Goal: Task Accomplishment & Management: Manage account settings

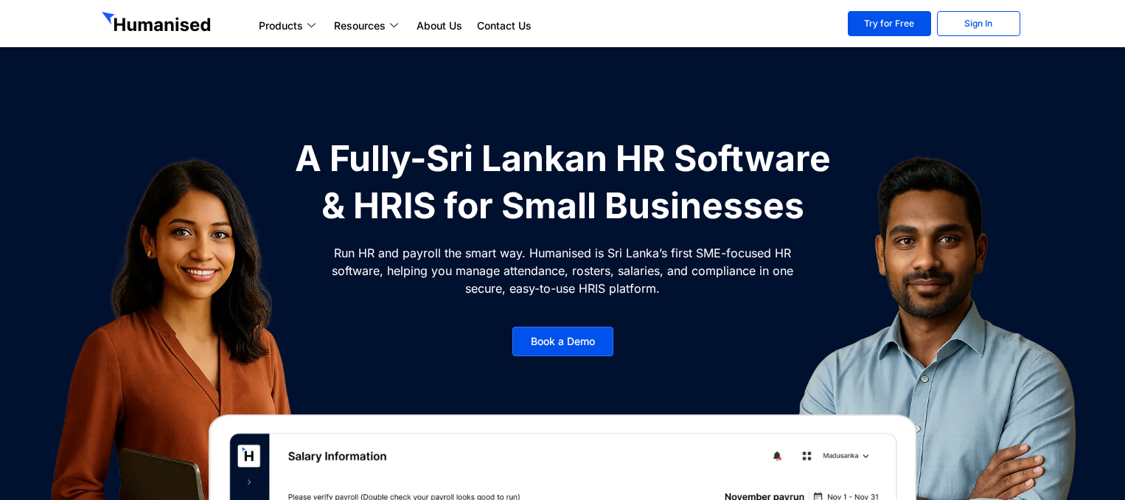
click at [956, 27] on link "Sign In" at bounding box center [978, 23] width 83 height 25
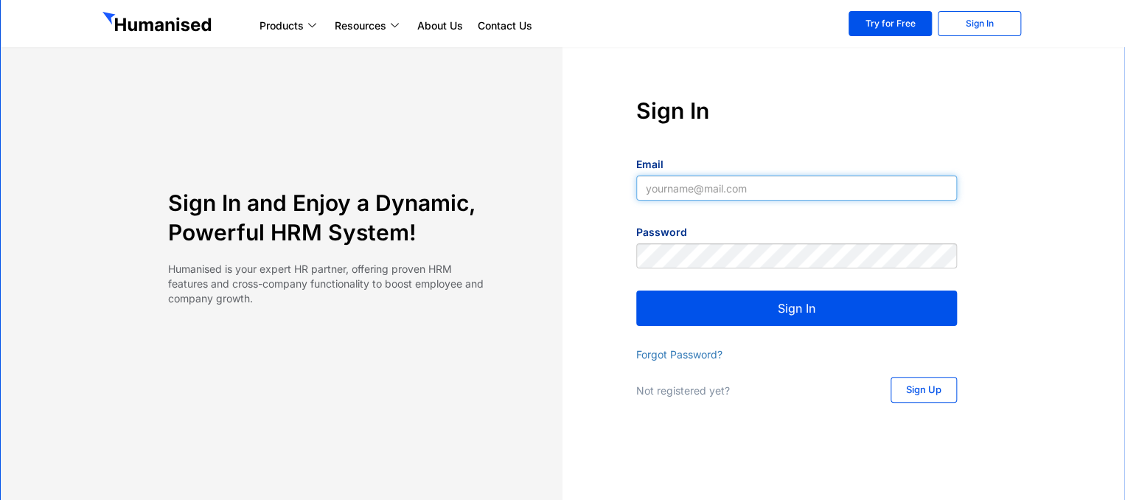
type input "supun@slpg.lk"
click at [850, 305] on button "Sign In" at bounding box center [796, 308] width 321 height 35
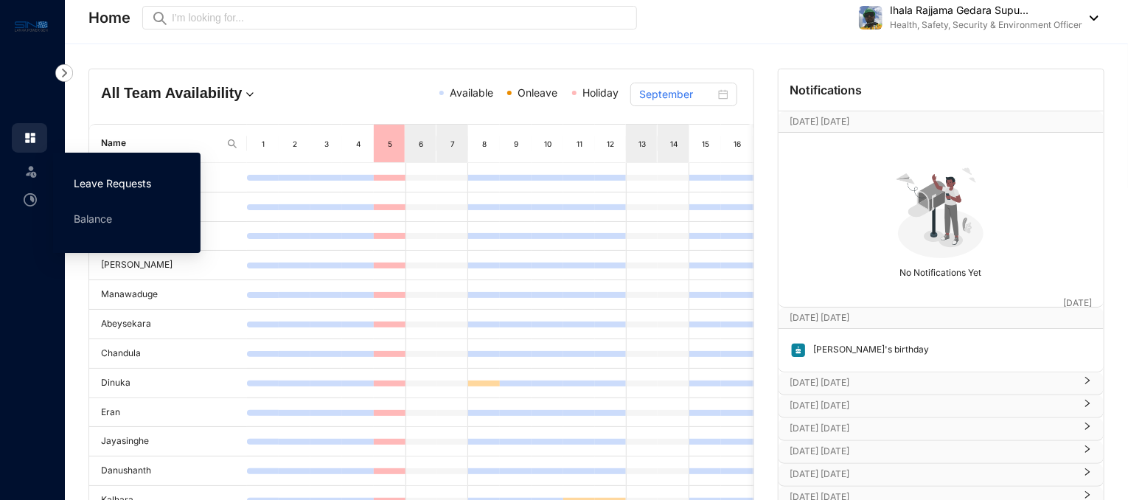
click at [124, 189] on link "Leave Requests" at bounding box center [112, 183] width 77 height 13
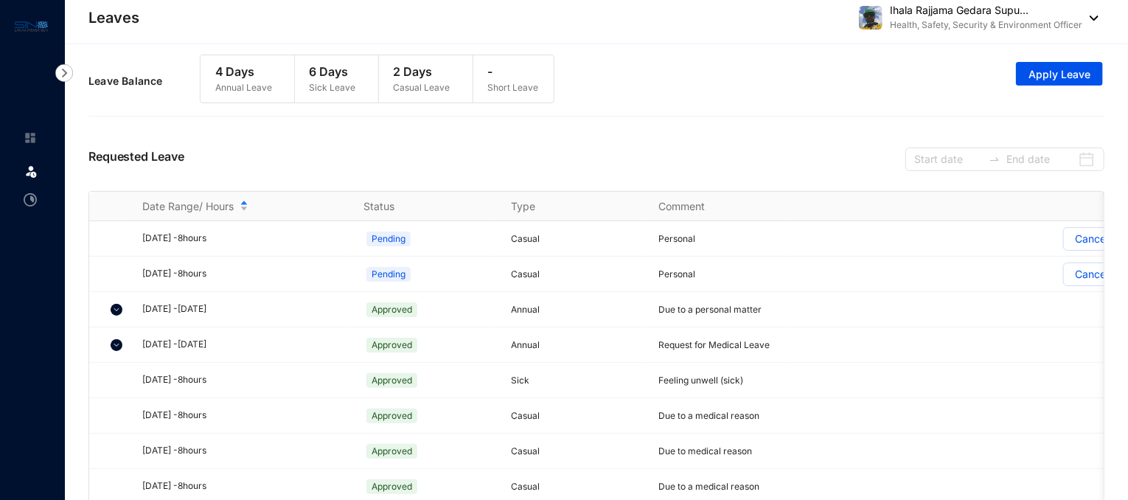
click at [335, 80] on p "Sick Leave" at bounding box center [333, 87] width 46 height 15
click at [32, 204] on img at bounding box center [30, 199] width 13 height 13
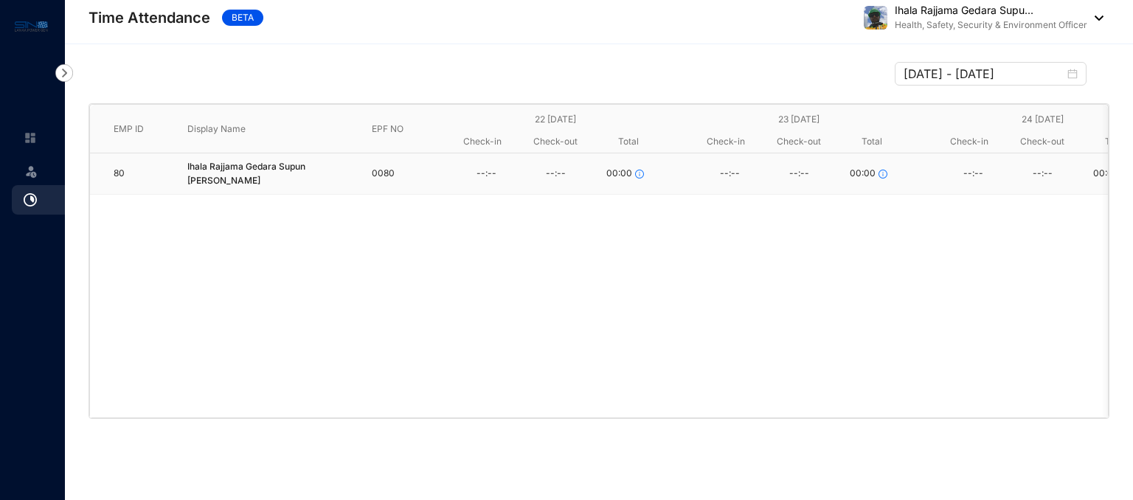
click at [389, 184] on td "0080" at bounding box center [385, 173] width 74 height 41
click at [493, 181] on div "--:--" at bounding box center [485, 174] width 69 height 22
click at [41, 140] on link at bounding box center [42, 138] width 37 height 15
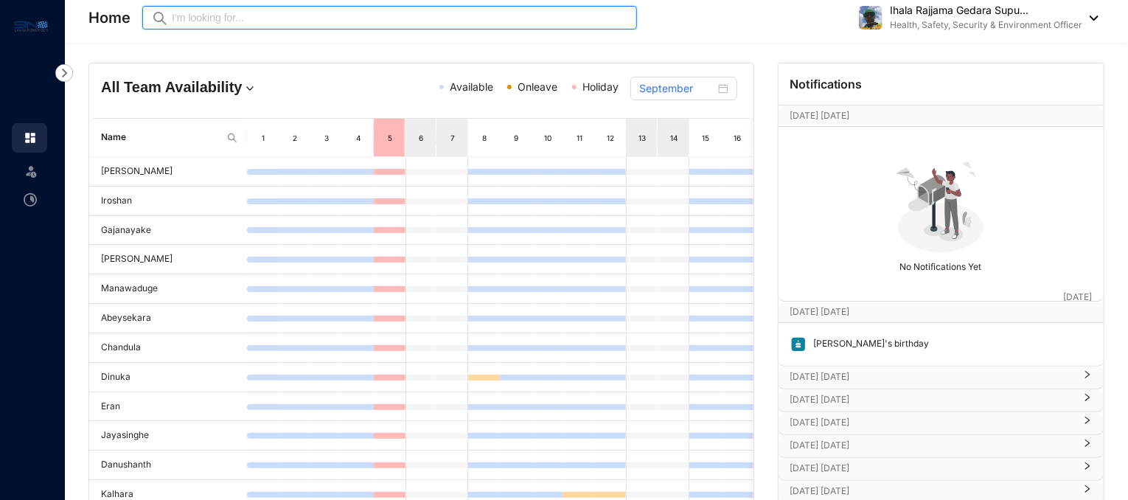
click at [338, 15] on input "text" at bounding box center [400, 18] width 456 height 16
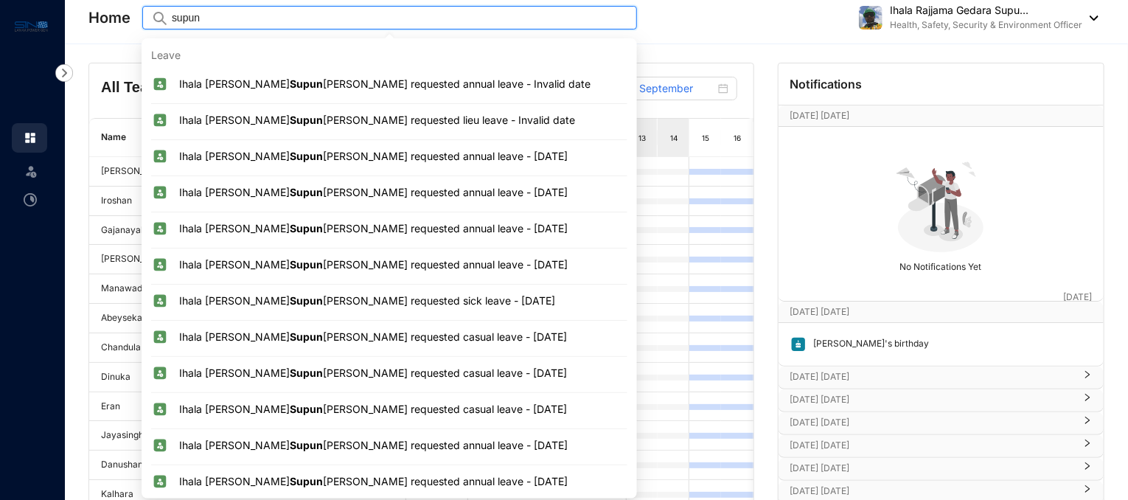
type input "supun"
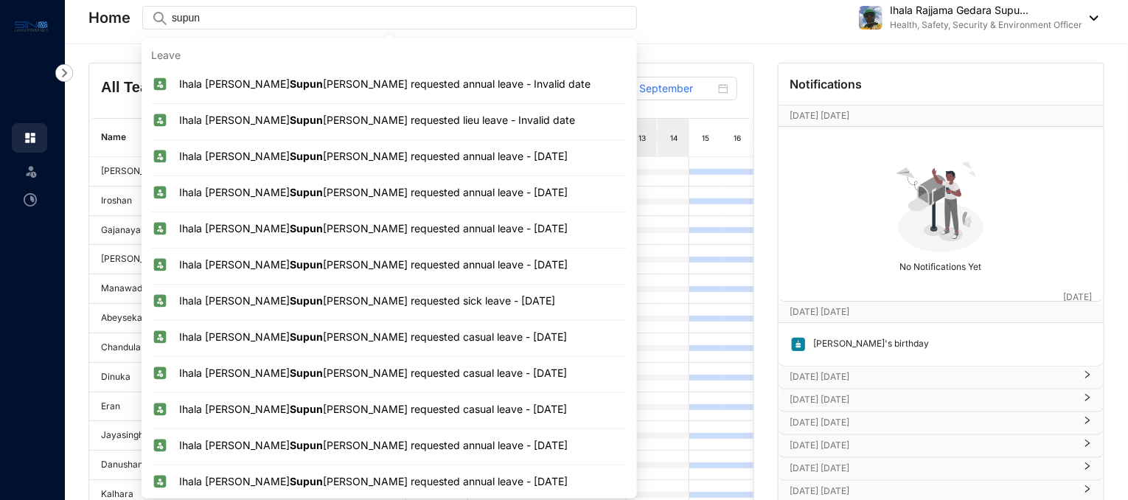
click at [709, 7] on div "Home Preview supun Ihala Rajjama Gedara Supu... Health, Safety, Security & Envi…" at bounding box center [593, 17] width 1010 height 29
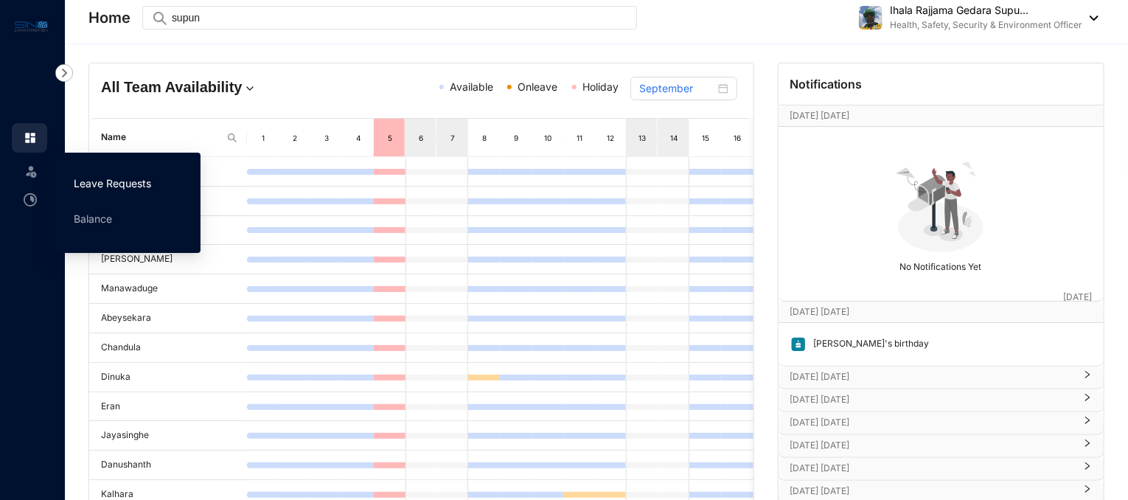
click at [81, 190] on link "Leave Requests" at bounding box center [112, 183] width 77 height 13
